Goal: Information Seeking & Learning: Learn about a topic

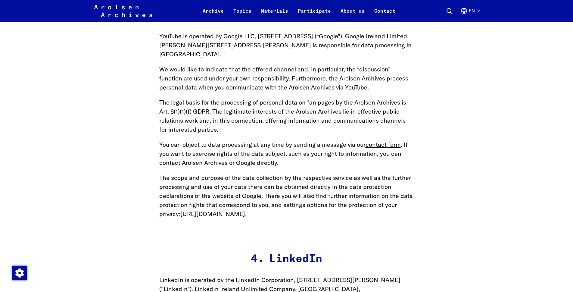
scroll to position [13145, 0]
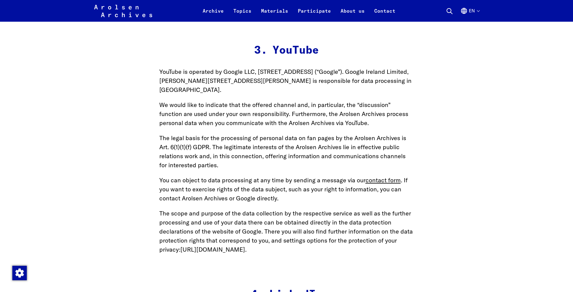
click at [240, 246] on link "[URL][DOMAIN_NAME]" at bounding box center [213, 250] width 65 height 8
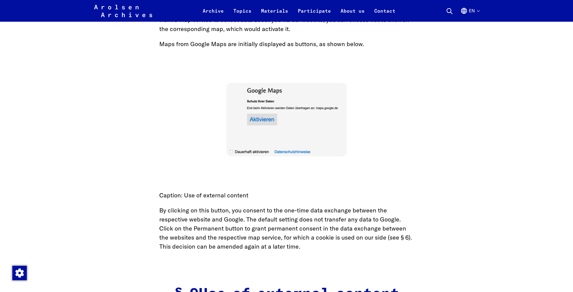
scroll to position [12136, 0]
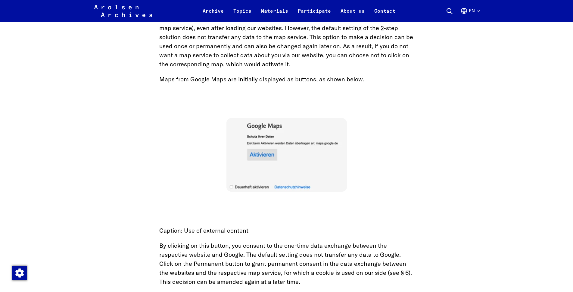
drag, startPoint x: 573, startPoint y: 216, endPoint x: 573, endPoint y: 220, distance: 3.9
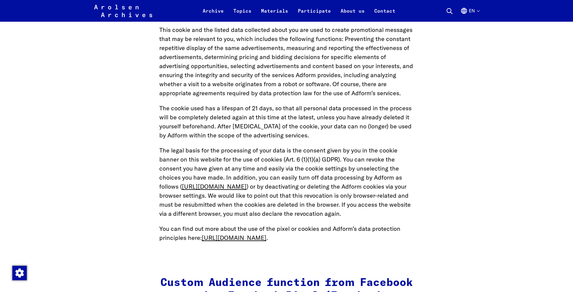
scroll to position [11091, 0]
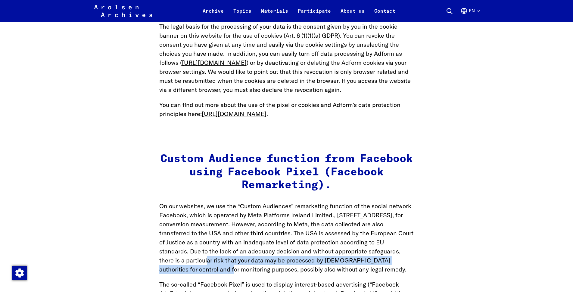
drag, startPoint x: 572, startPoint y: 196, endPoint x: 571, endPoint y: 188, distance: 8.2
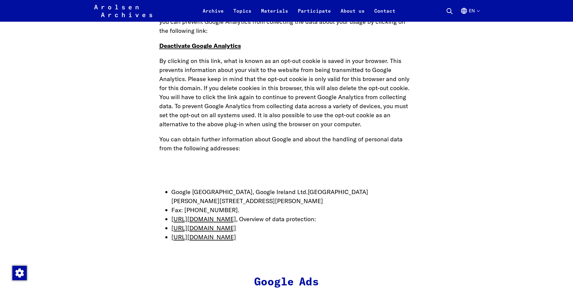
scroll to position [9906, 0]
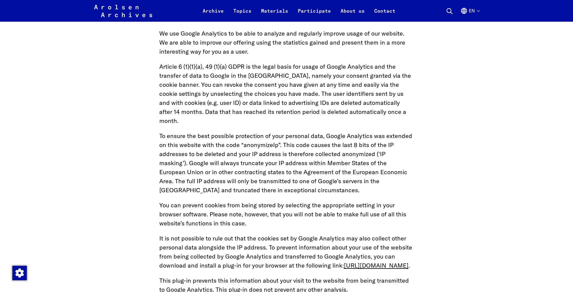
scroll to position [9747, 0]
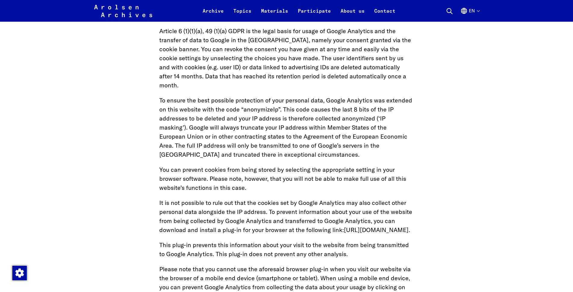
click at [250, 198] on p "It is not possible to rule out that the cookies set by Google Analytics may als…" at bounding box center [286, 216] width 255 height 36
click at [344, 226] on link "[URL][DOMAIN_NAME]" at bounding box center [376, 230] width 65 height 8
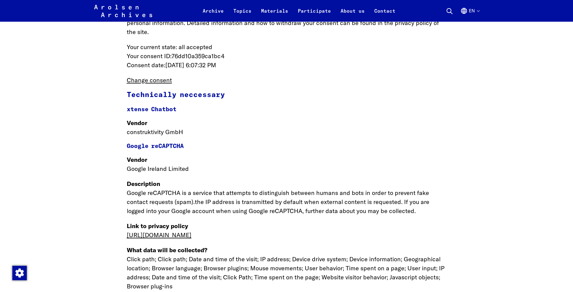
scroll to position [7534, 0]
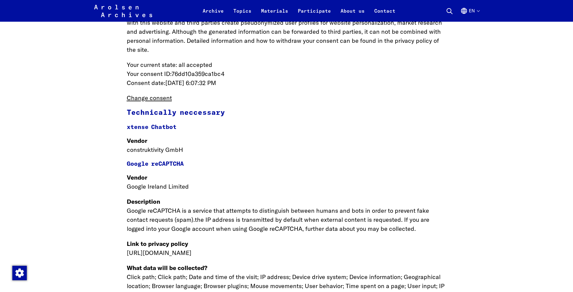
click at [192, 249] on link "[URL][DOMAIN_NAME]" at bounding box center [159, 253] width 65 height 8
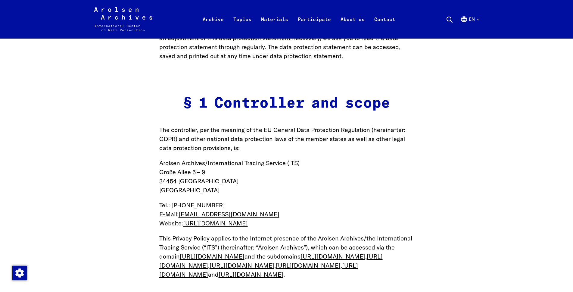
scroll to position [0, 0]
